Goal: Transaction & Acquisition: Obtain resource

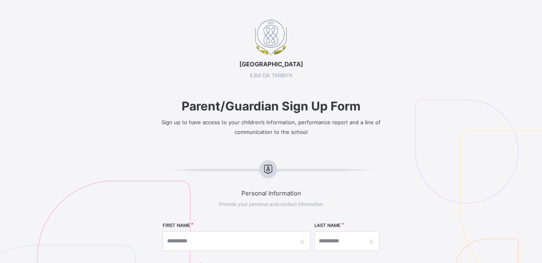
select select "**"
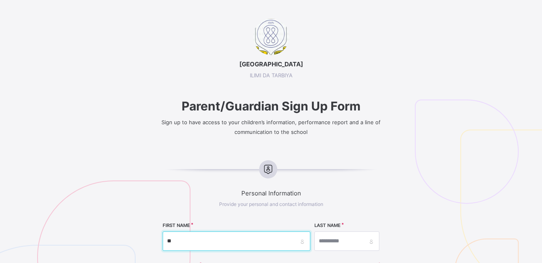
type input "*"
type input "*****"
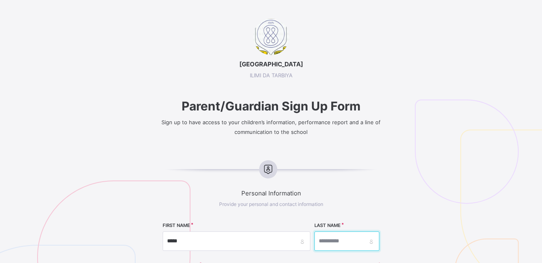
type input "**********"
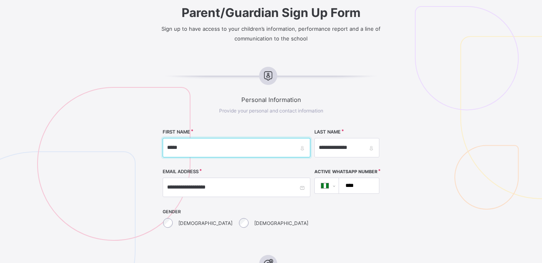
scroll to position [95, 0]
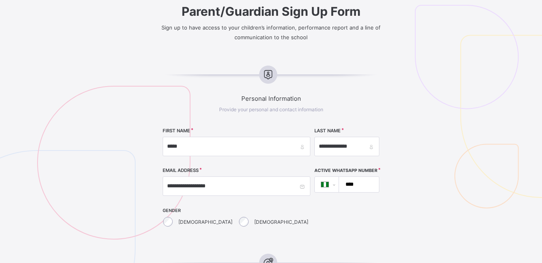
click at [341, 184] on input "****" at bounding box center [358, 183] width 34 height 15
type input "**********"
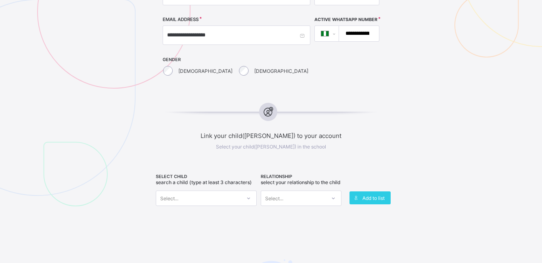
scroll to position [244, 0]
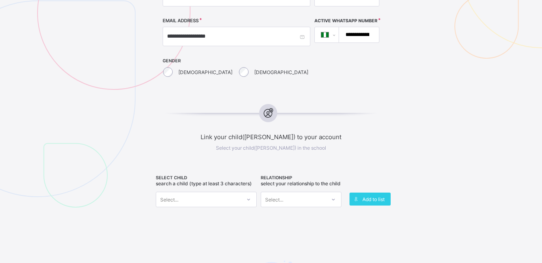
click at [209, 202] on div "Select..." at bounding box center [198, 198] width 85 height 11
type input "**********"
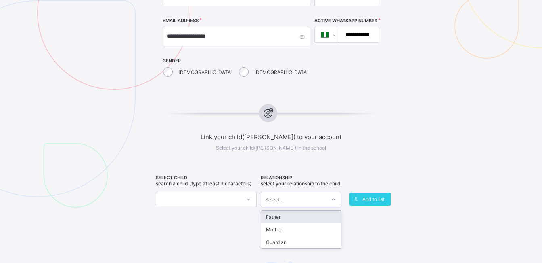
click at [319, 203] on div "Select..." at bounding box center [293, 198] width 65 height 11
click at [296, 223] on div "Father" at bounding box center [301, 216] width 80 height 13
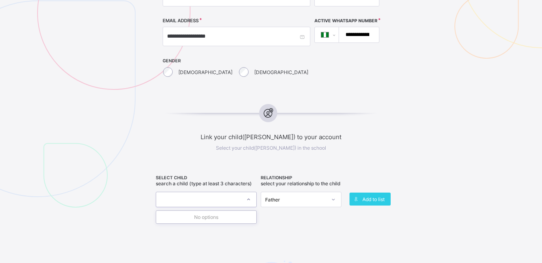
click at [250, 202] on div at bounding box center [249, 199] width 14 height 13
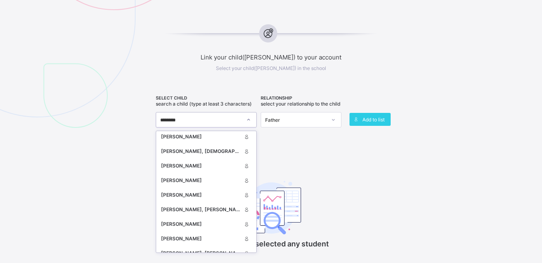
scroll to position [548, 0]
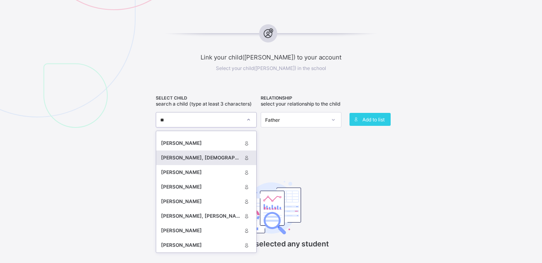
type input "*"
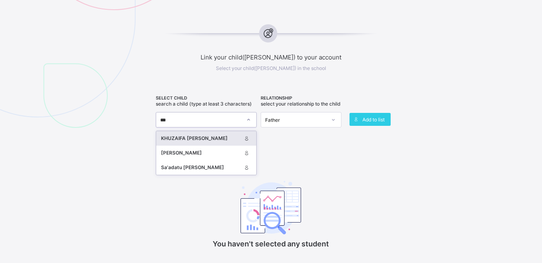
scroll to position [0, 0]
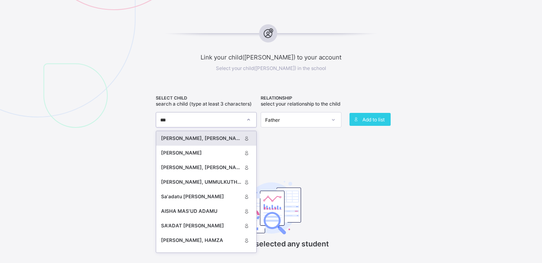
type input "****"
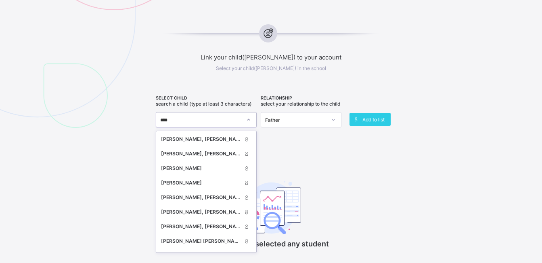
scroll to position [193, 0]
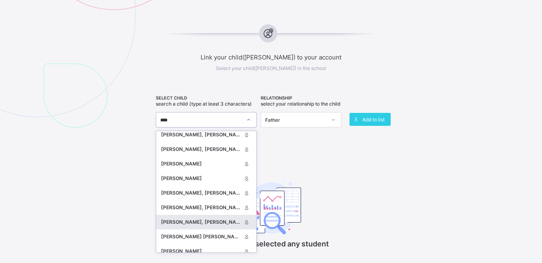
click at [214, 226] on div "SULEIMAN ADAM, MOHAMMAD" at bounding box center [206, 221] width 100 height 15
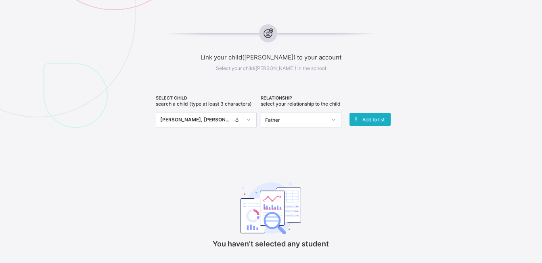
click at [372, 119] on span "Add to list" at bounding box center [374, 119] width 22 height 6
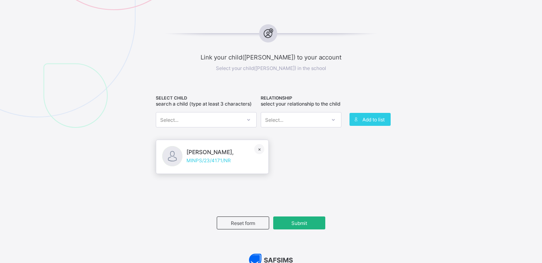
click at [297, 226] on span "Submit" at bounding box center [299, 223] width 40 height 6
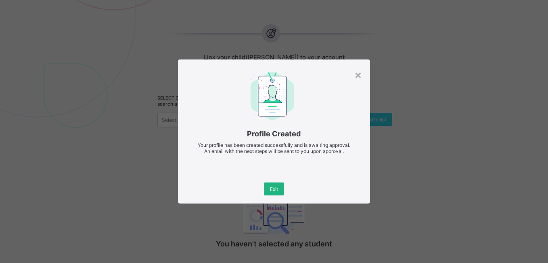
click at [273, 188] on span "Exit" at bounding box center [274, 189] width 8 height 6
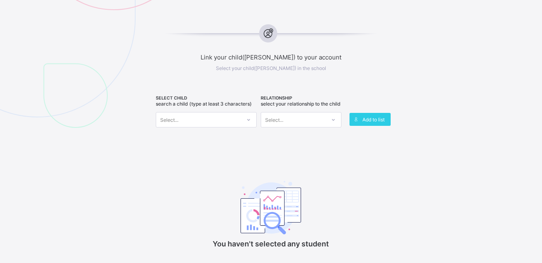
click at [248, 120] on icon at bounding box center [248, 120] width 5 height 8
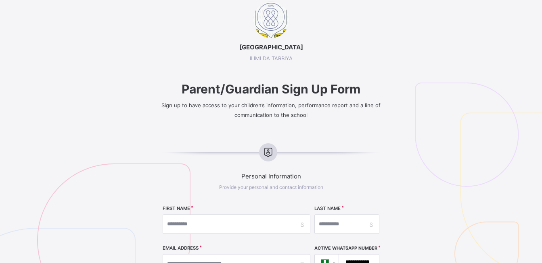
scroll to position [0, 0]
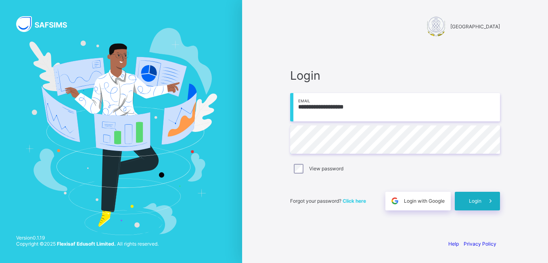
click at [475, 201] on span "Login" at bounding box center [475, 200] width 13 height 6
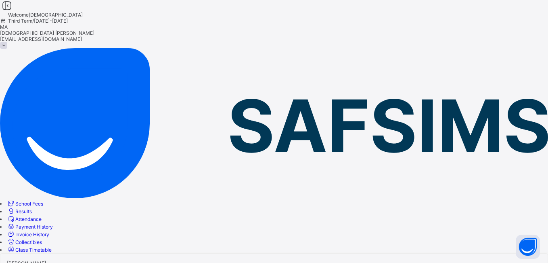
click at [32, 208] on span "Results" at bounding box center [23, 211] width 17 height 6
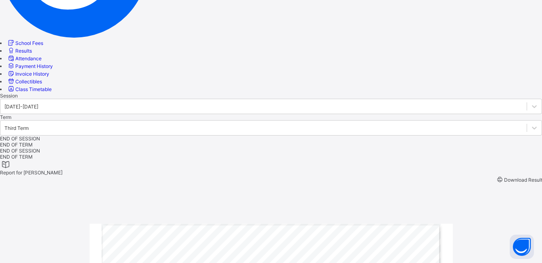
scroll to position [153, 0]
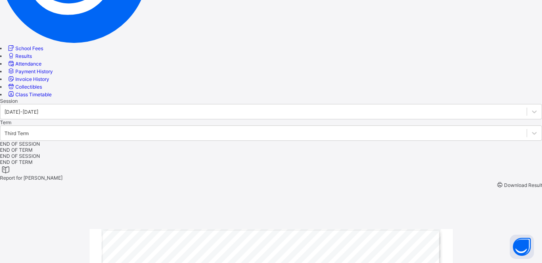
click at [496, 182] on span at bounding box center [500, 185] width 8 height 6
click at [520, 182] on span "Download Result" at bounding box center [523, 185] width 38 height 6
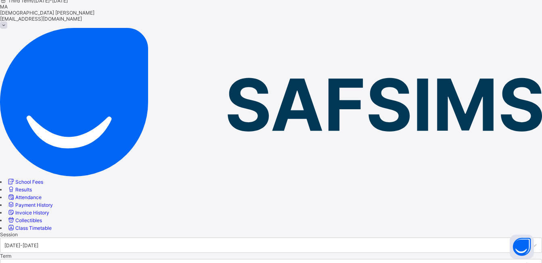
scroll to position [13, 0]
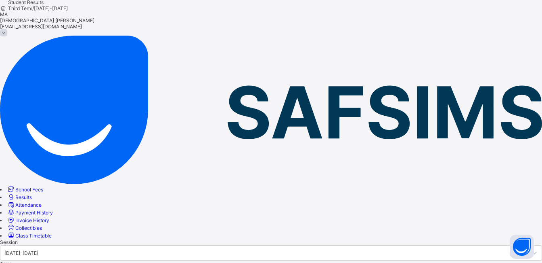
click at [291, 239] on div at bounding box center [271, 239] width 542 height 0
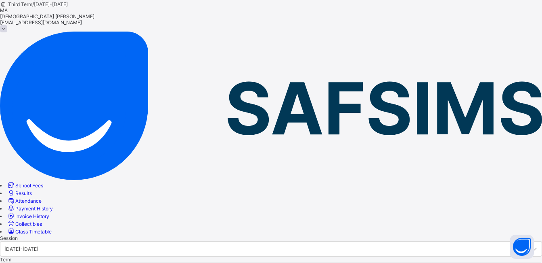
scroll to position [27, 0]
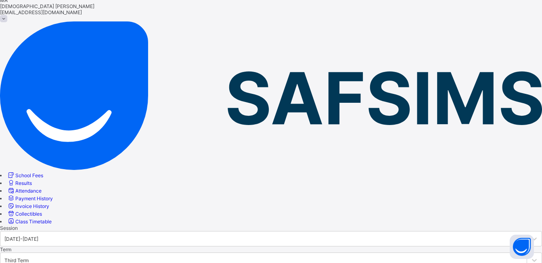
drag, startPoint x: 545, startPoint y: 122, endPoint x: 550, endPoint y: 187, distance: 65.6
click at [542, 187] on html "Student Results Third Term / [DATE]-[DATE] MA [PERSON_NAME] [EMAIL_ADDRESS][DOM…" at bounding box center [271, 230] width 542 height 514
click at [273, 225] on div at bounding box center [271, 225] width 542 height 0
click at [271, 225] on div at bounding box center [271, 225] width 542 height 0
